Goal: Task Accomplishment & Management: Manage account settings

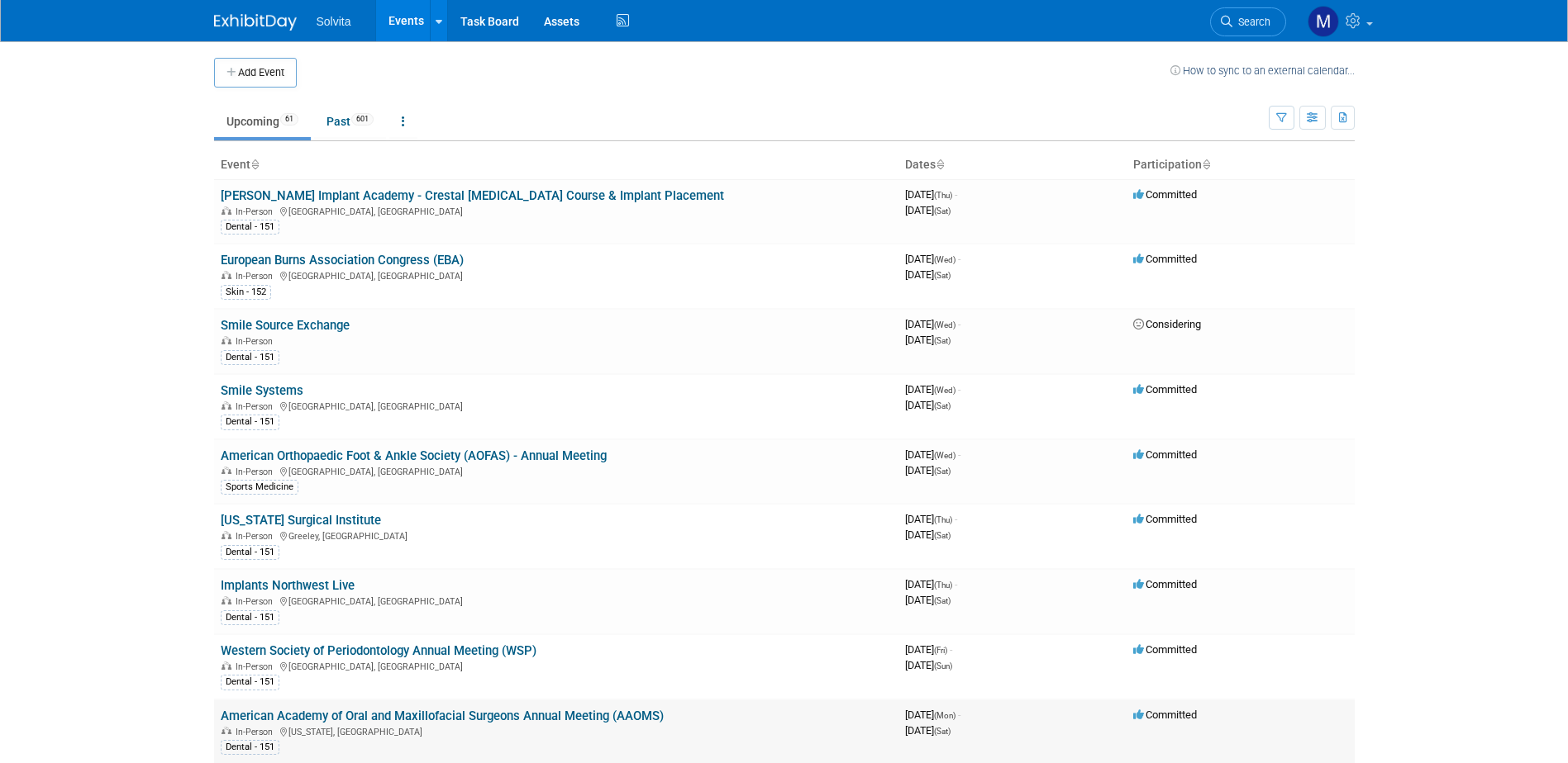
click at [414, 709] on link "American Academy of Oral and Maxillofacial Surgeons Annual Meeting (AAOMS)" at bounding box center [442, 716] width 443 height 15
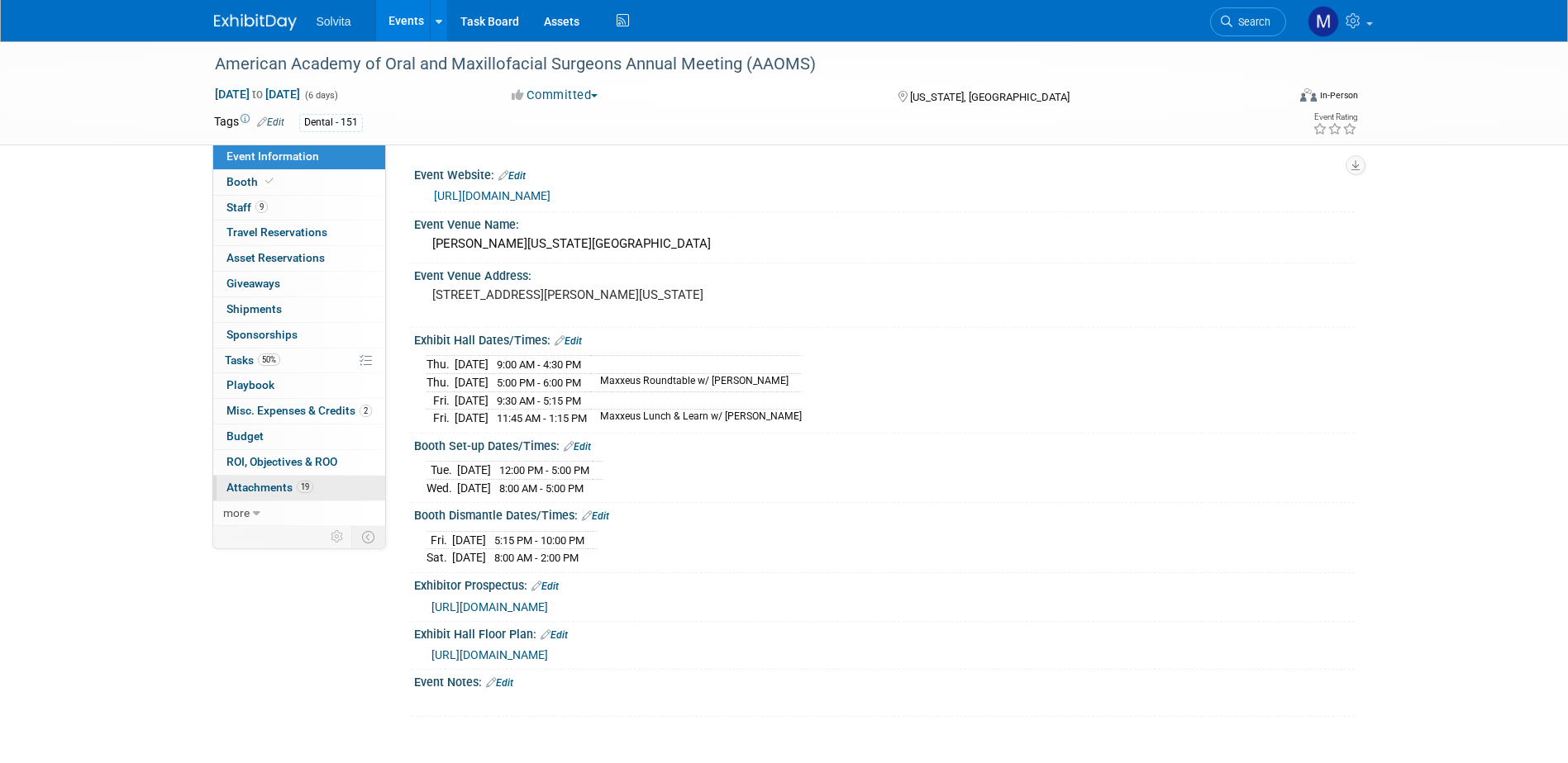
click at [274, 486] on span "Attachments 19" at bounding box center [269, 487] width 87 height 13
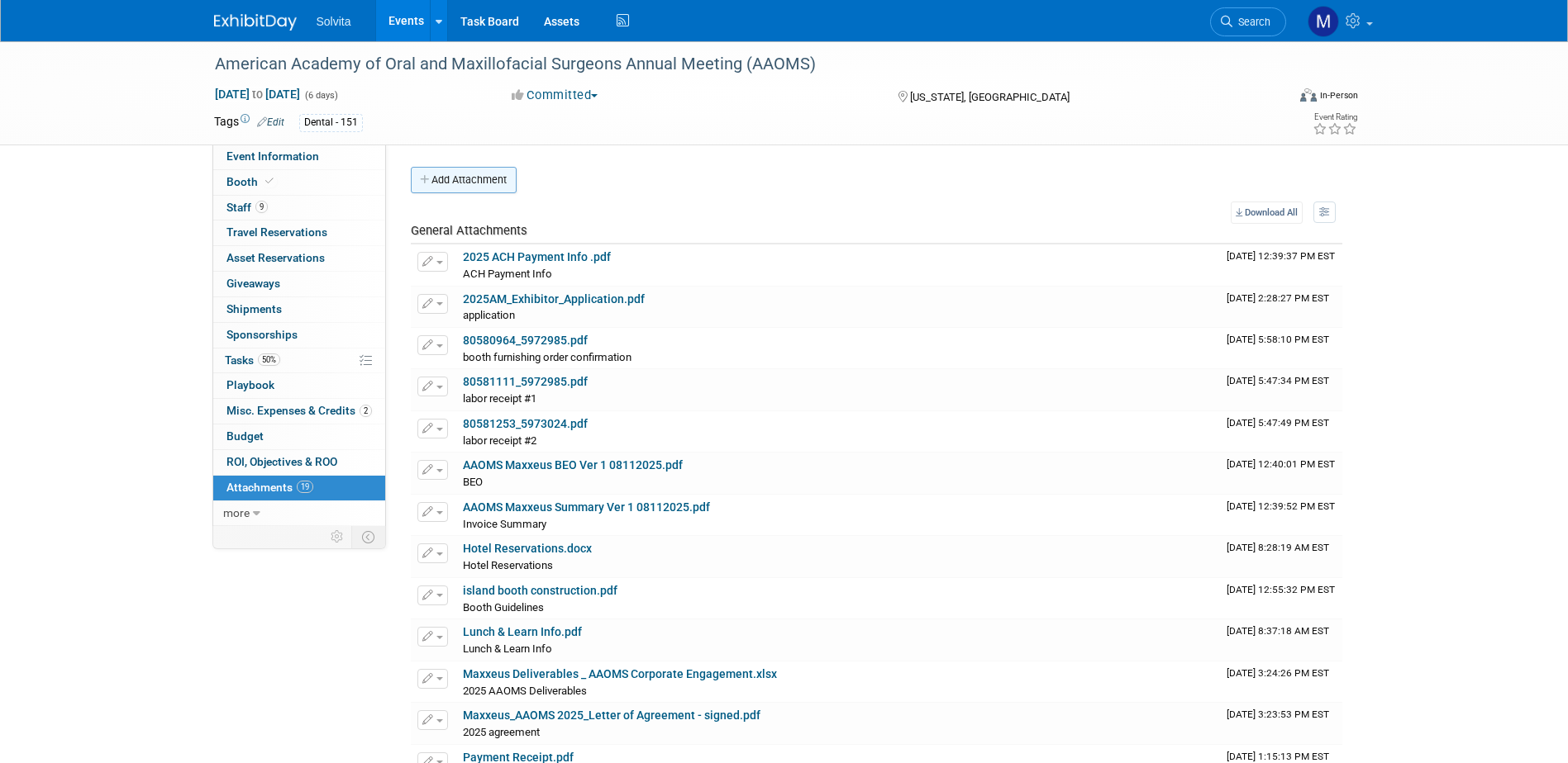
click at [478, 180] on button "Add Attachment" at bounding box center [463, 180] width 105 height 27
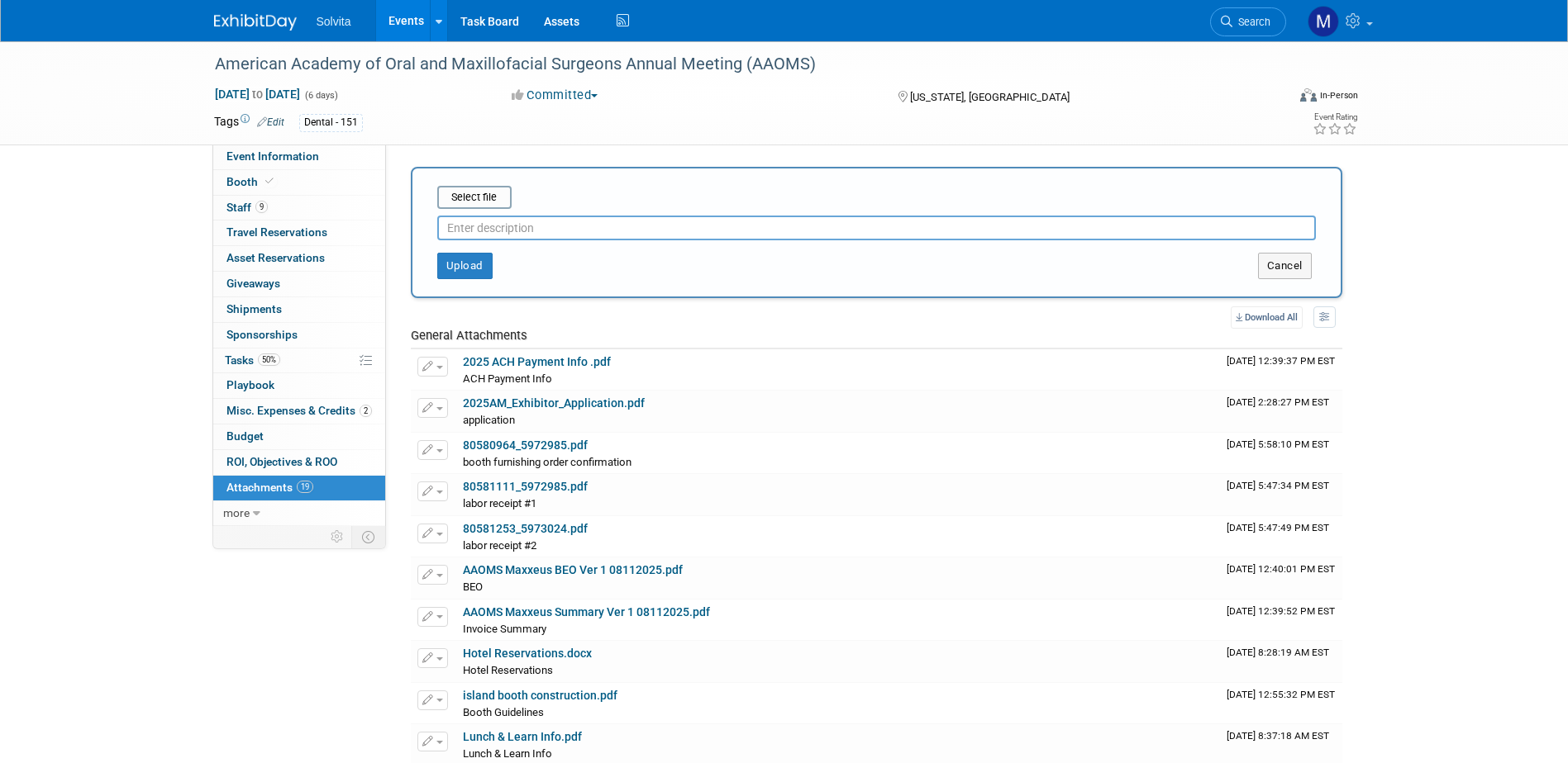
click at [504, 234] on input "text" at bounding box center [876, 227] width 879 height 25
type input "f"
type input "ges freight confirmation"
click at [472, 181] on div "Select file ges freight confirmation This is an invoice Upload Cancel" at bounding box center [876, 232] width 931 height 131
click at [476, 189] on input "file" at bounding box center [411, 198] width 197 height 20
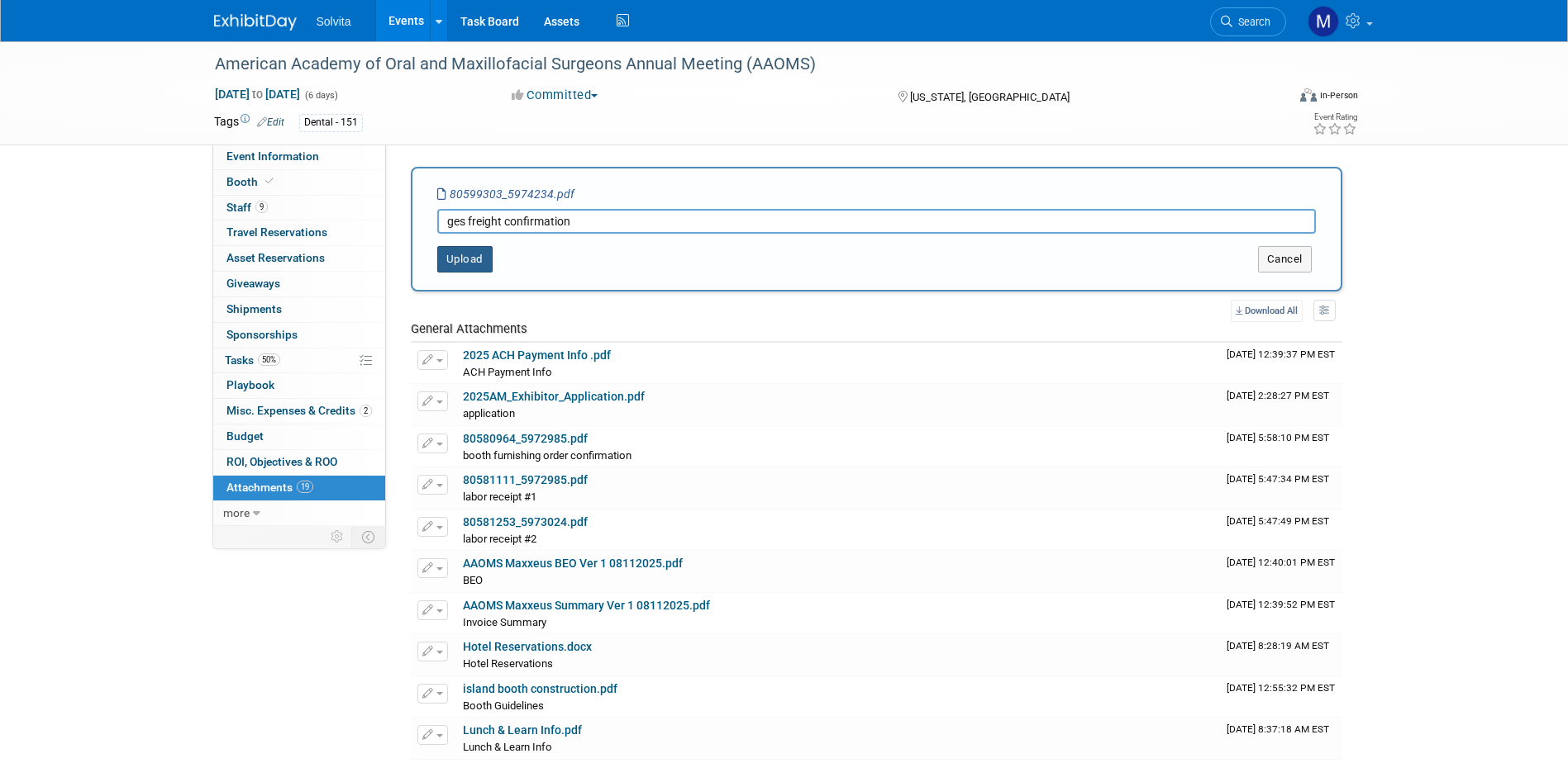
click at [465, 269] on button "Upload" at bounding box center [465, 259] width 55 height 27
